Goal: Task Accomplishment & Management: Manage account settings

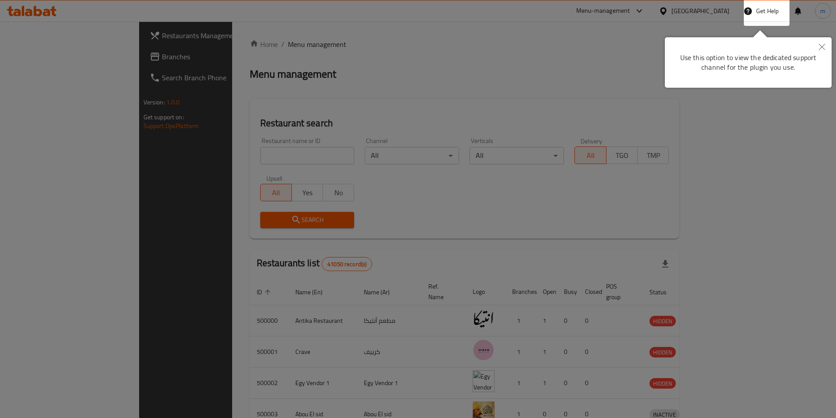
click at [433, 111] on div at bounding box center [418, 209] width 836 height 418
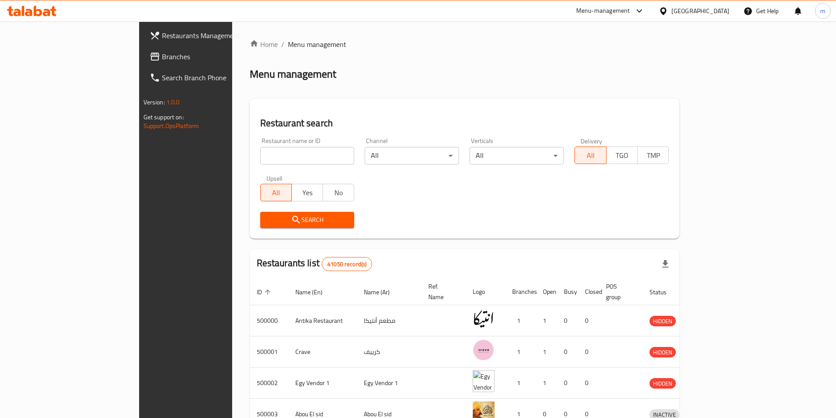
click at [716, 17] on div "[GEOGRAPHIC_DATA]" at bounding box center [694, 10] width 85 height 21
click at [718, 13] on div "[GEOGRAPHIC_DATA]" at bounding box center [700, 11] width 58 height 10
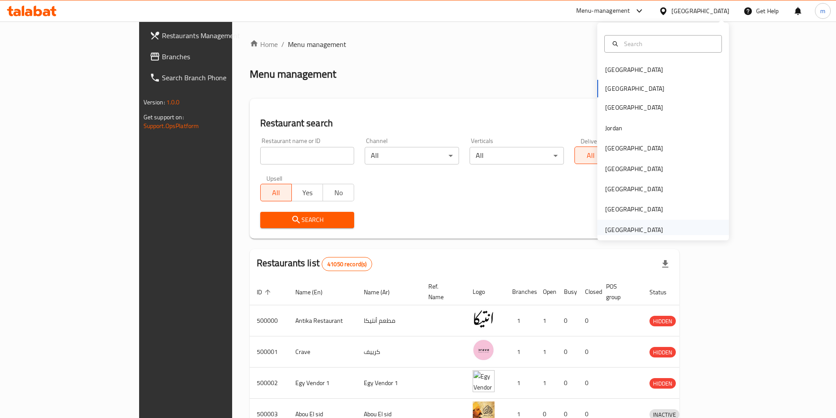
click at [661, 224] on div "[GEOGRAPHIC_DATA]" at bounding box center [634, 230] width 72 height 20
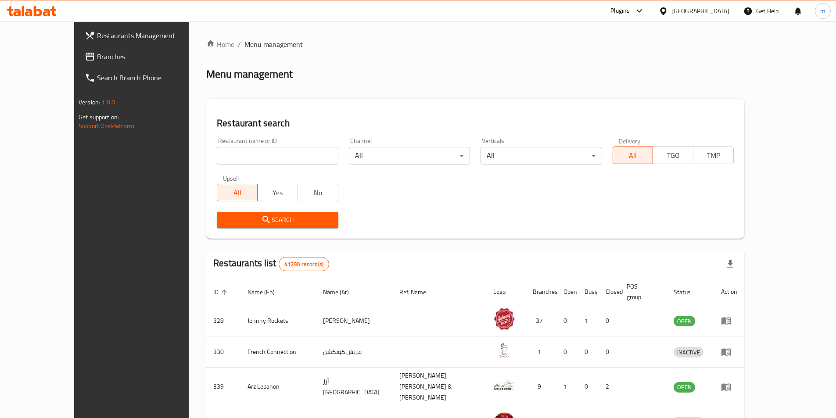
click at [78, 62] on link "Branches" at bounding box center [146, 56] width 136 height 21
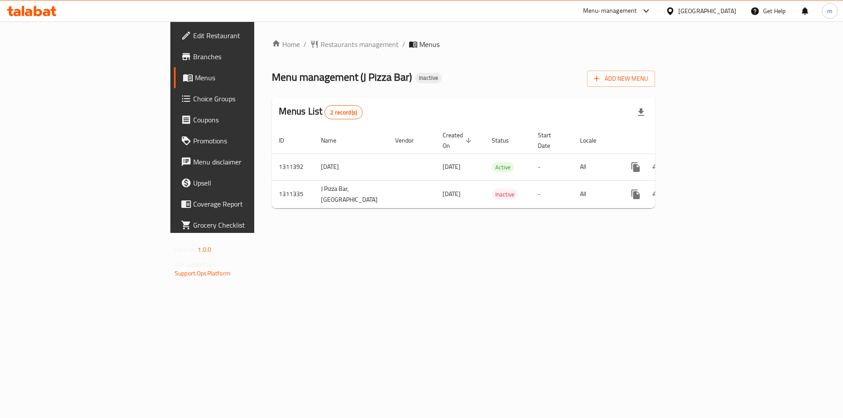
click at [174, 43] on link "Edit Restaurant" at bounding box center [242, 35] width 137 height 21
